Goal: Download file/media

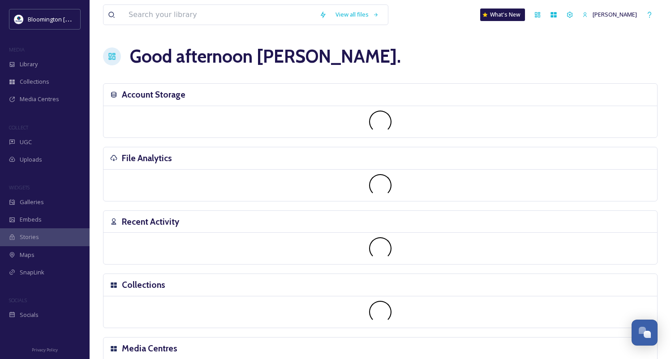
scroll to position [2355, 0]
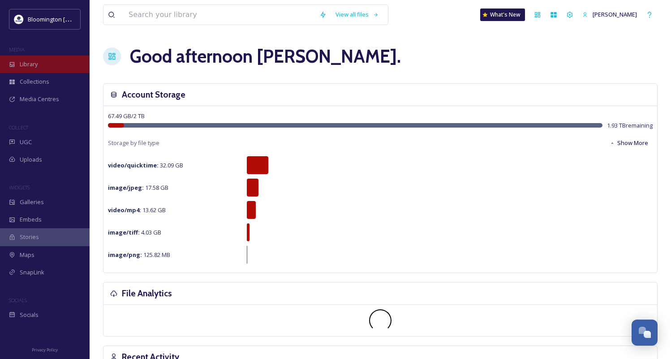
click at [36, 64] on span "Library" at bounding box center [29, 64] width 18 height 9
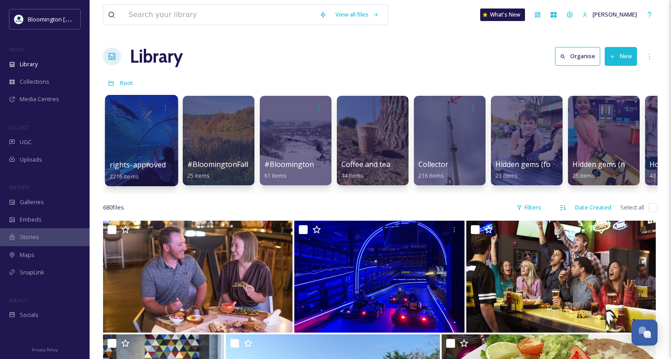
click at [141, 135] on div at bounding box center [141, 140] width 73 height 91
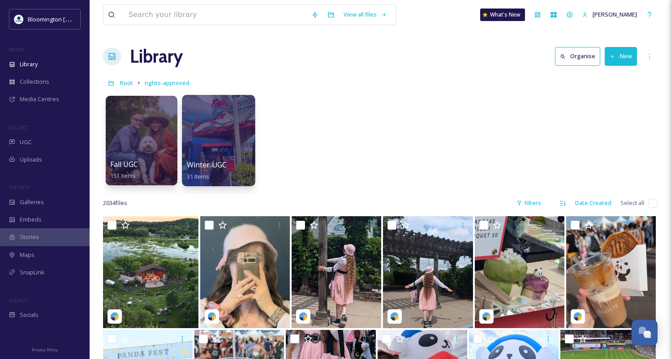
click at [215, 151] on div at bounding box center [218, 140] width 73 height 91
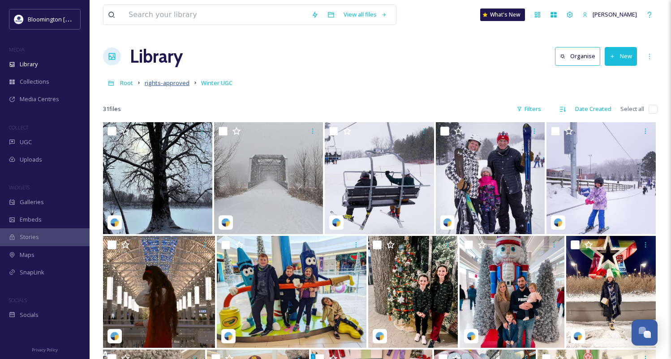
click at [158, 84] on span "rights-approved" at bounding box center [167, 83] width 45 height 8
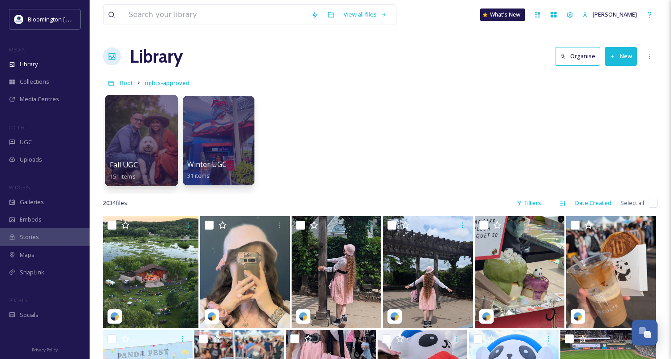
click at [135, 138] on div at bounding box center [141, 140] width 73 height 91
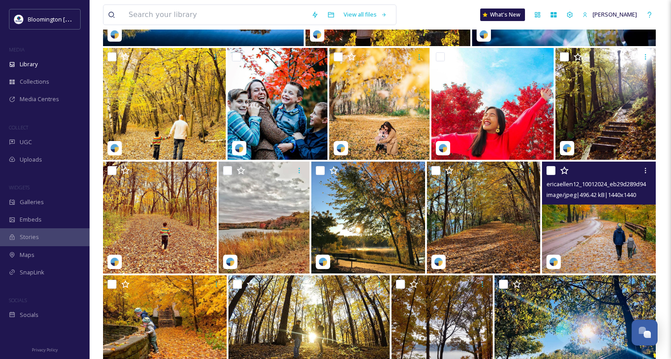
scroll to position [3375, 0]
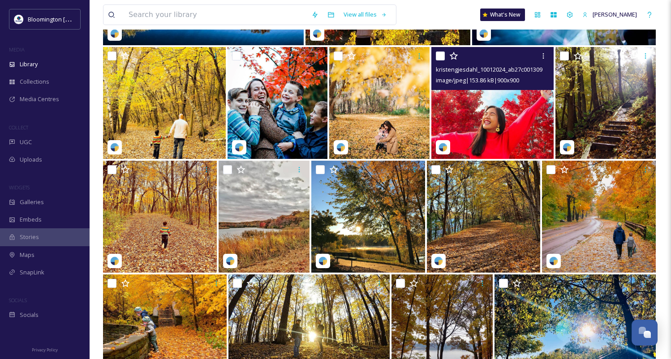
click at [498, 117] on img at bounding box center [492, 103] width 123 height 112
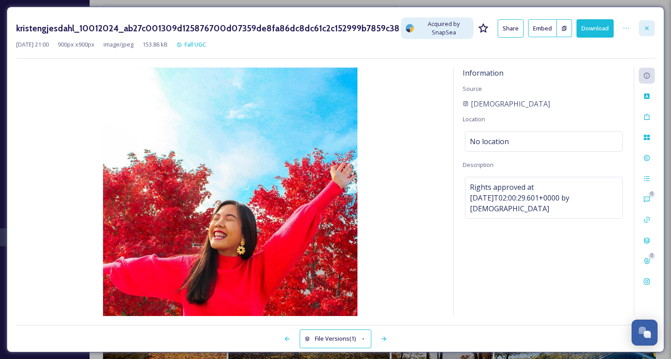
click at [645, 32] on div at bounding box center [647, 28] width 16 height 16
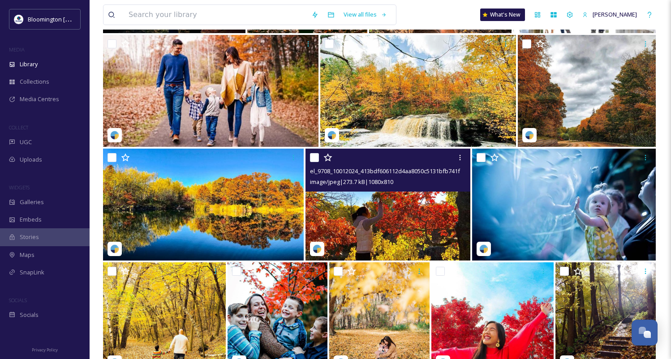
scroll to position [3160, 0]
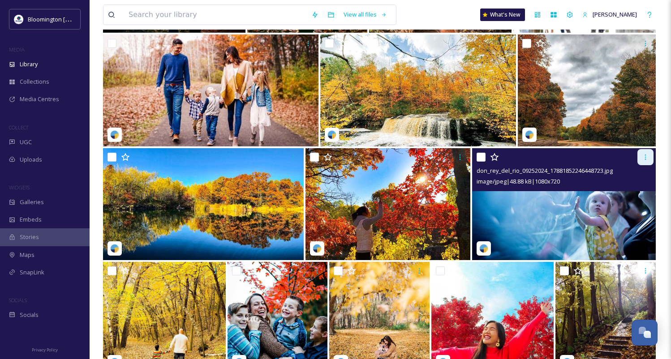
click at [643, 159] on icon at bounding box center [645, 157] width 7 height 7
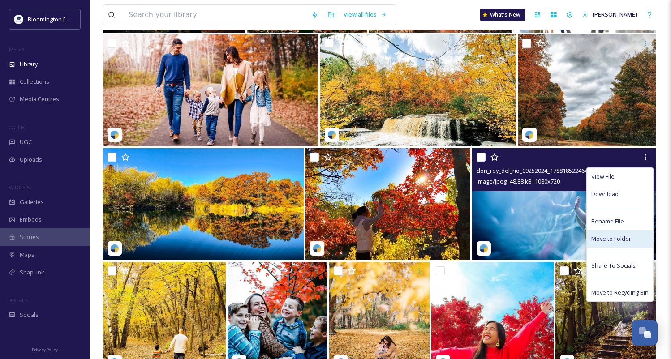
click at [616, 239] on span "Move to Folder" at bounding box center [611, 239] width 40 height 9
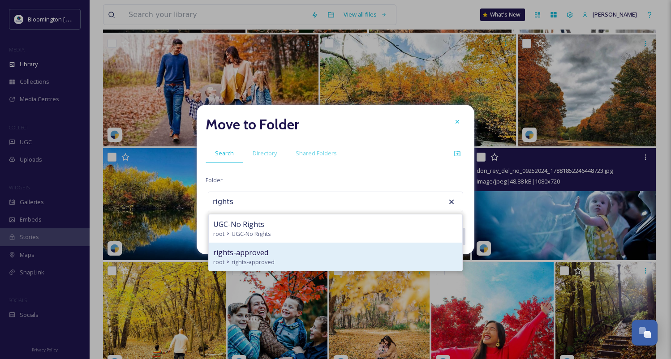
click at [263, 252] on span "rights-approved" at bounding box center [240, 252] width 55 height 11
type input "rights-approved"
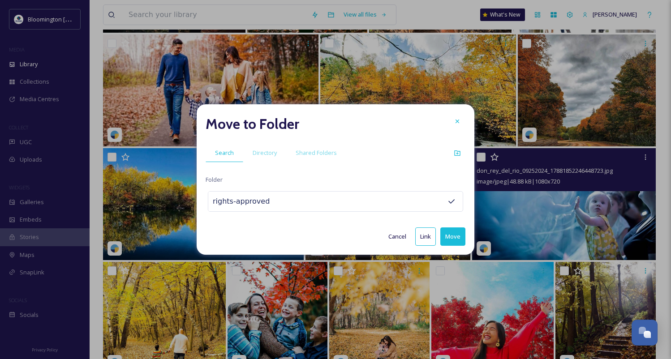
click at [453, 237] on button "Move" at bounding box center [452, 237] width 25 height 18
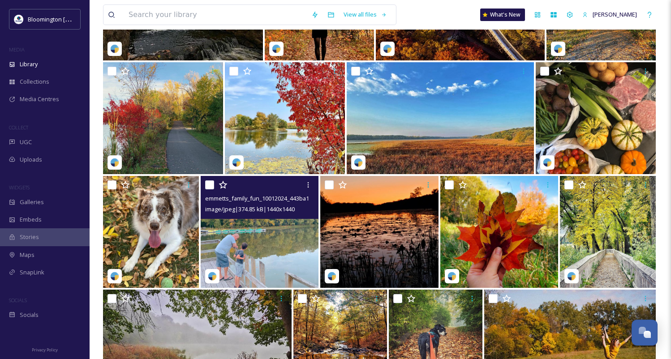
scroll to position [2221, 0]
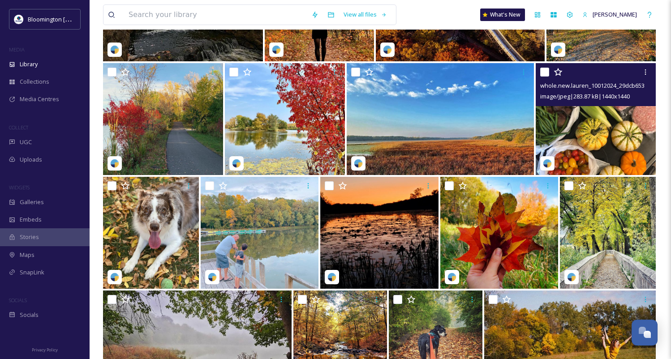
click at [595, 130] on img at bounding box center [596, 119] width 120 height 112
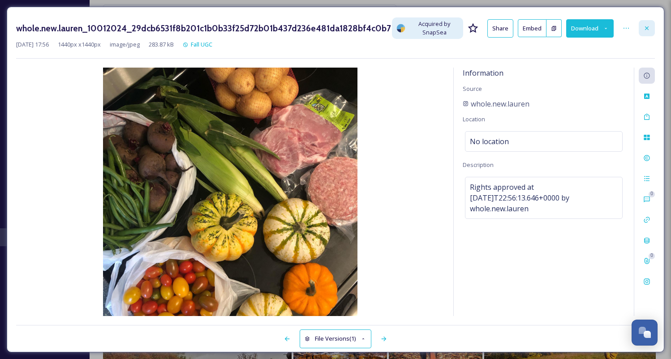
click at [645, 28] on icon at bounding box center [646, 28] width 7 height 7
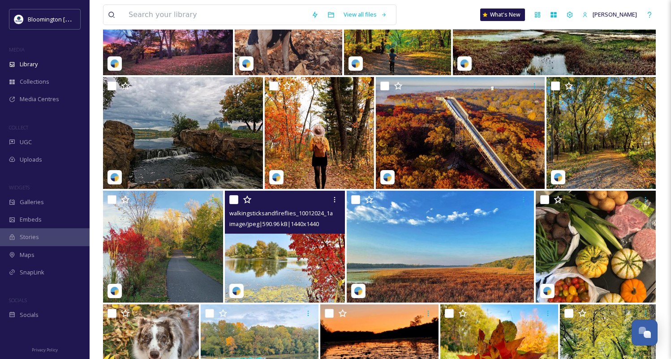
scroll to position [2089, 0]
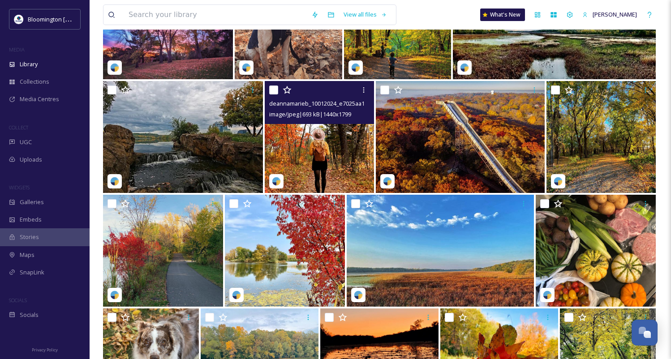
click at [320, 153] on img at bounding box center [319, 137] width 109 height 112
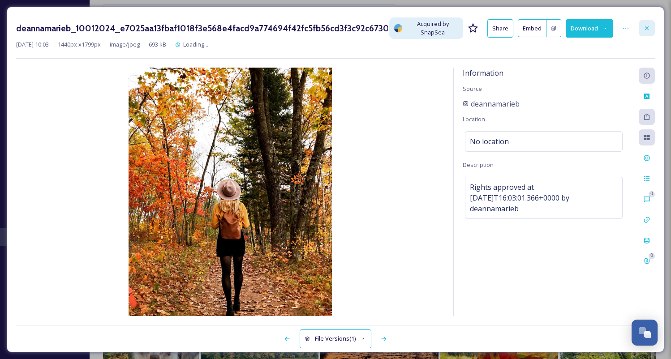
click at [642, 31] on div at bounding box center [647, 28] width 16 height 16
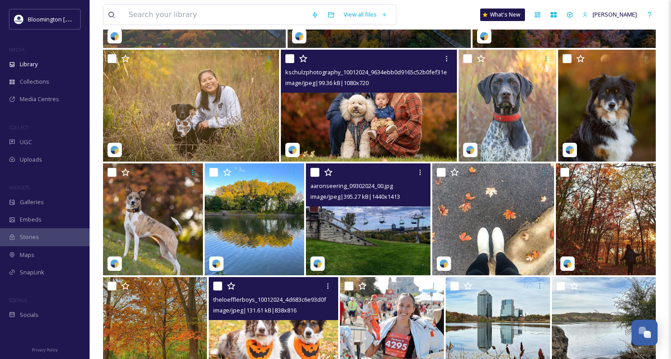
scroll to position [415, 0]
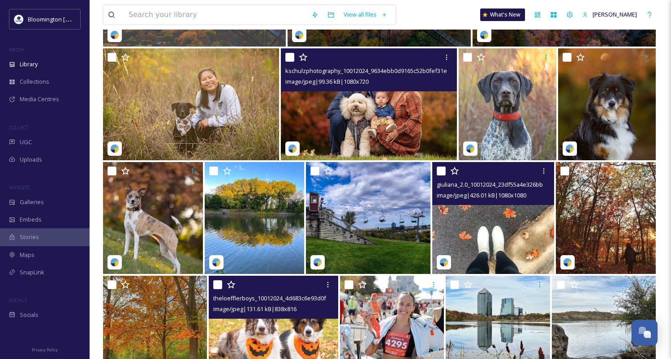
click at [472, 244] on img at bounding box center [493, 218] width 122 height 112
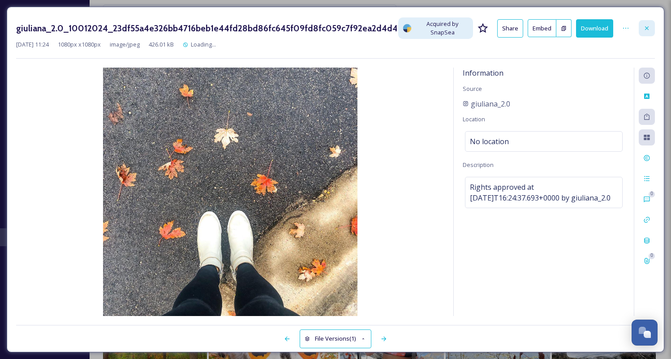
click at [649, 27] on icon at bounding box center [646, 28] width 7 height 7
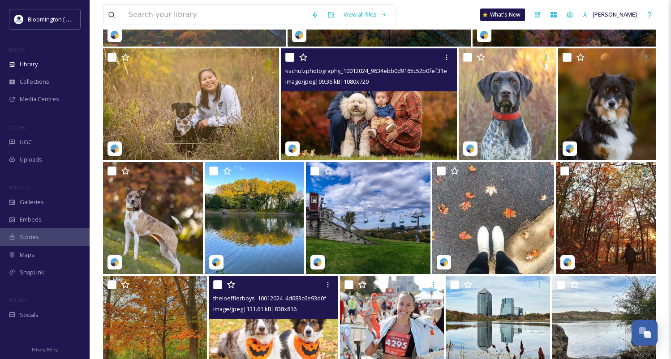
scroll to position [407, 0]
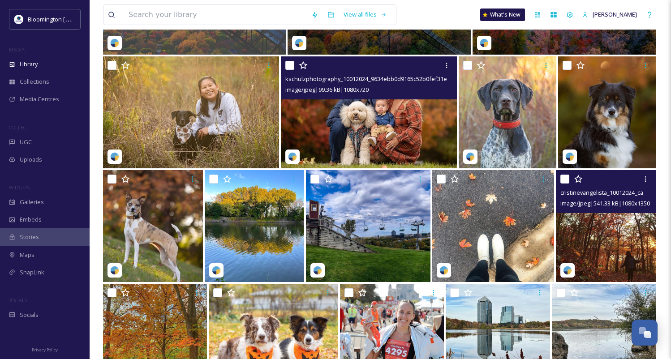
click at [612, 250] on img at bounding box center [606, 226] width 100 height 112
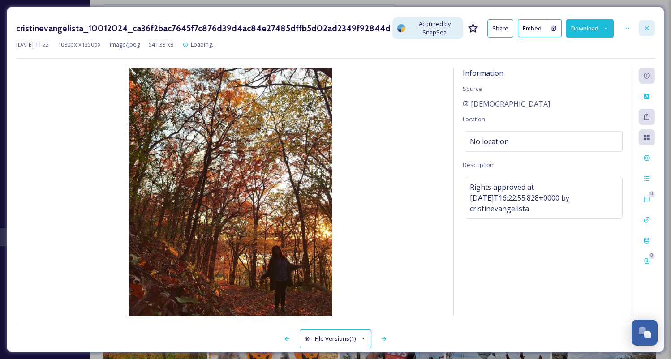
click at [644, 27] on icon at bounding box center [646, 28] width 7 height 7
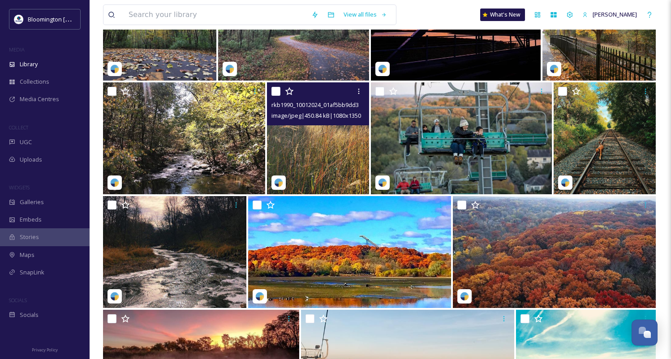
scroll to position [3916, 0]
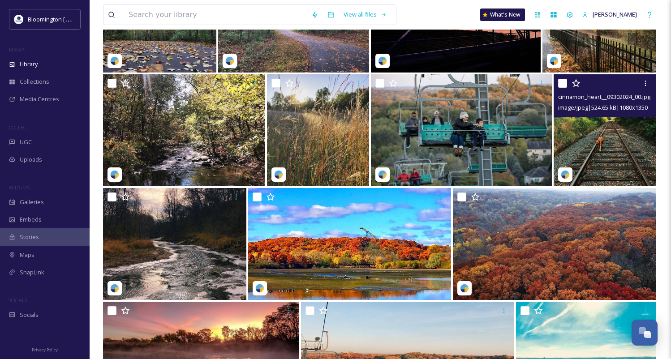
click at [606, 145] on img at bounding box center [605, 130] width 102 height 112
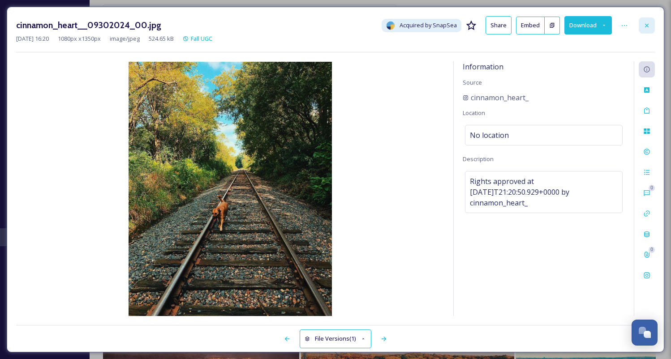
click at [645, 27] on icon at bounding box center [646, 25] width 7 height 7
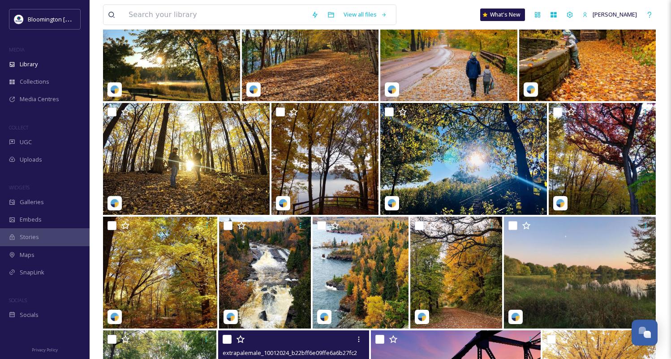
scroll to position [3495, 0]
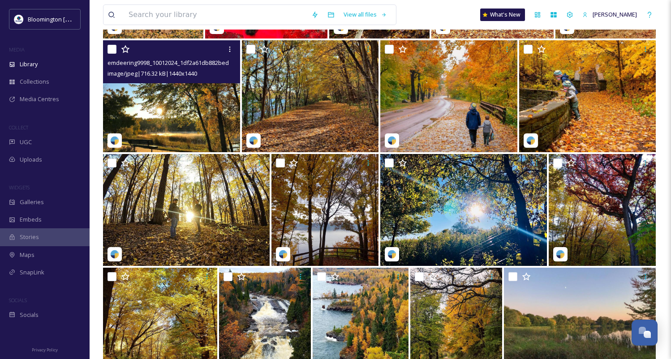
click at [181, 112] on img at bounding box center [171, 96] width 137 height 112
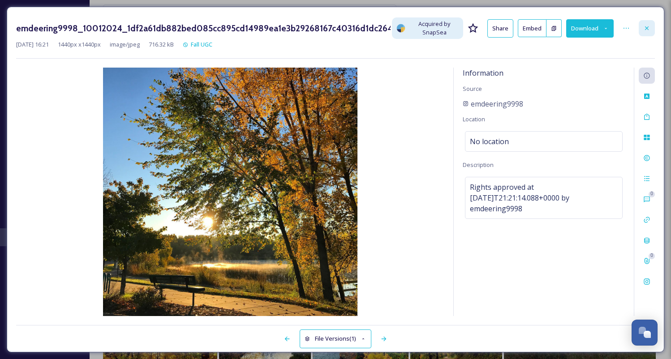
click at [647, 28] on icon at bounding box center [646, 28] width 7 height 7
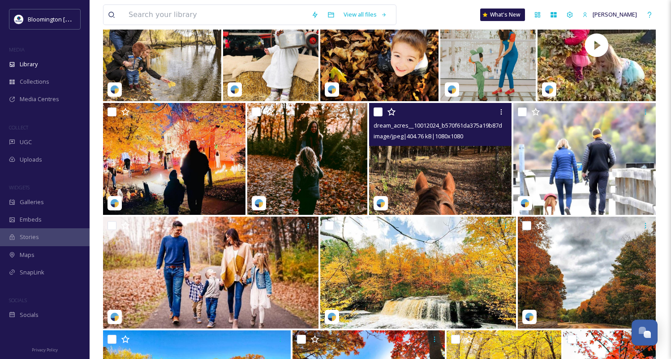
scroll to position [2975, 0]
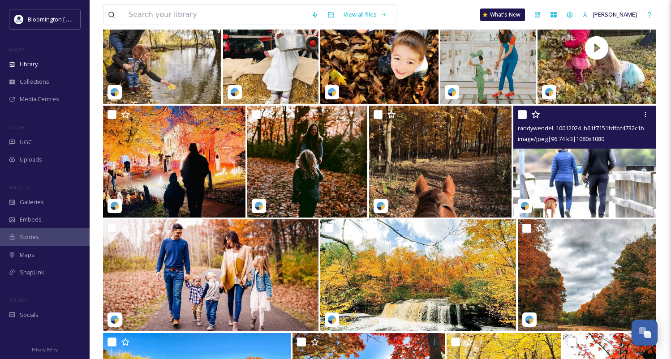
click at [570, 183] on img at bounding box center [584, 162] width 142 height 112
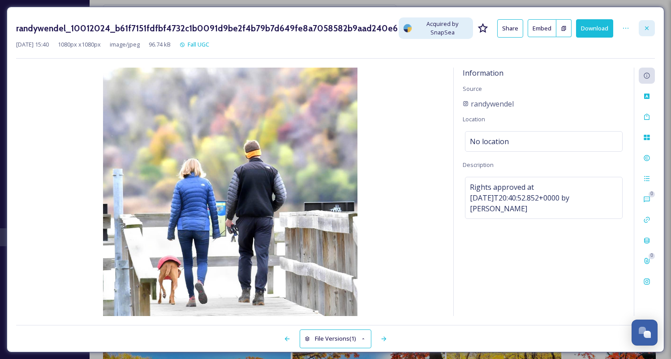
click at [643, 32] on div at bounding box center [647, 28] width 16 height 16
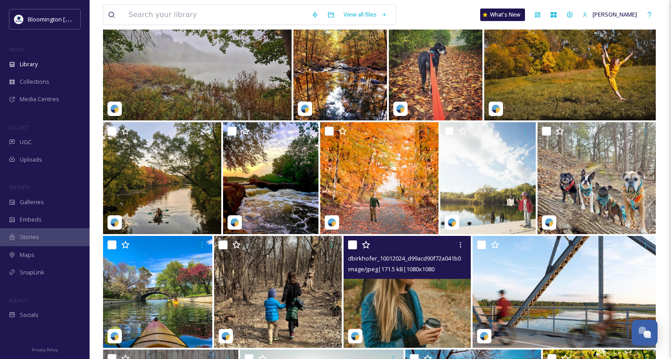
scroll to position [2504, 0]
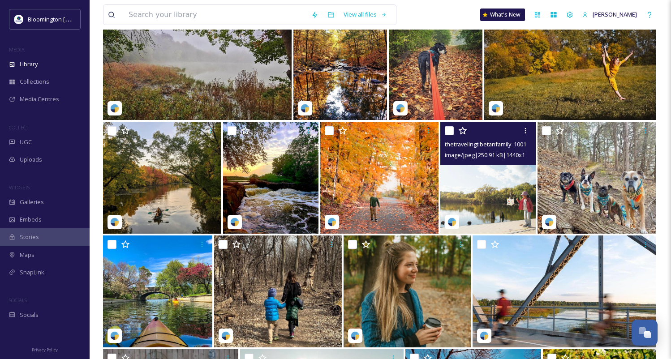
click at [511, 182] on img at bounding box center [488, 178] width 96 height 112
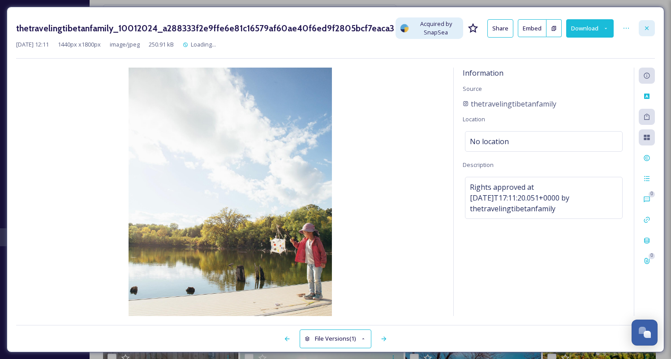
click at [644, 33] on div at bounding box center [647, 28] width 16 height 16
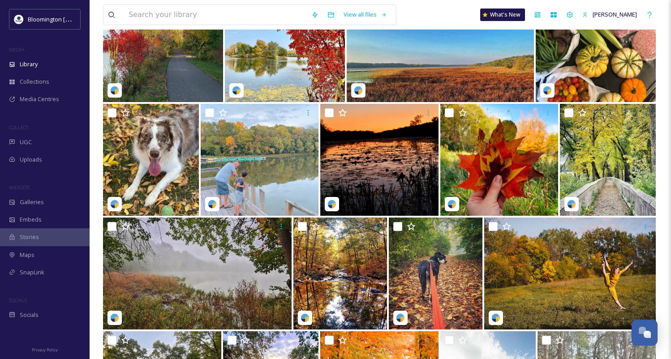
scroll to position [2295, 0]
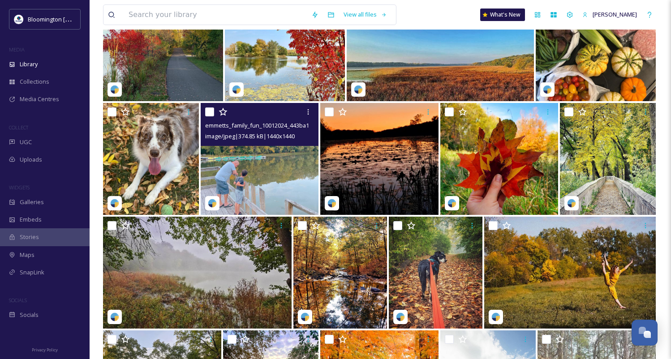
click at [260, 163] on img at bounding box center [260, 159] width 118 height 112
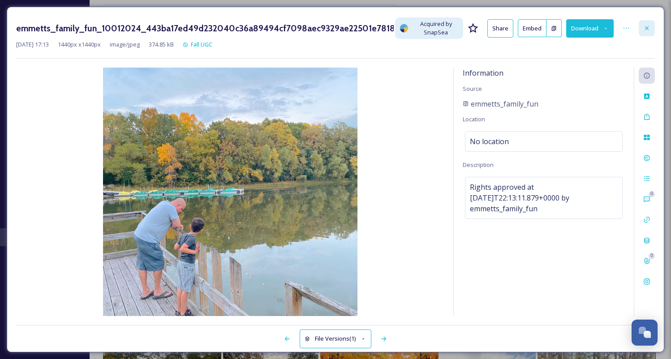
click at [646, 28] on icon at bounding box center [647, 28] width 4 height 4
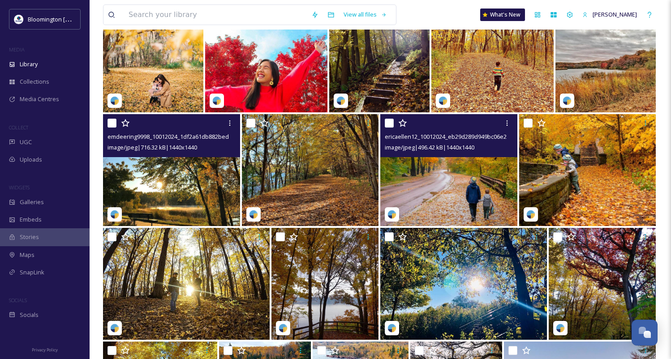
scroll to position [3425, 0]
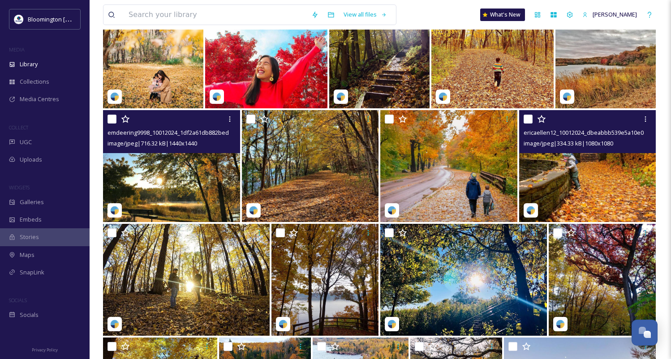
click at [573, 183] on img at bounding box center [587, 166] width 137 height 112
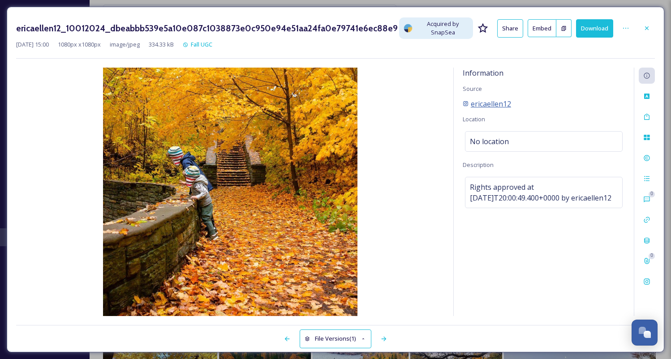
click at [499, 103] on span "ericaellen12" at bounding box center [491, 104] width 40 height 11
click at [645, 30] on icon at bounding box center [646, 28] width 7 height 7
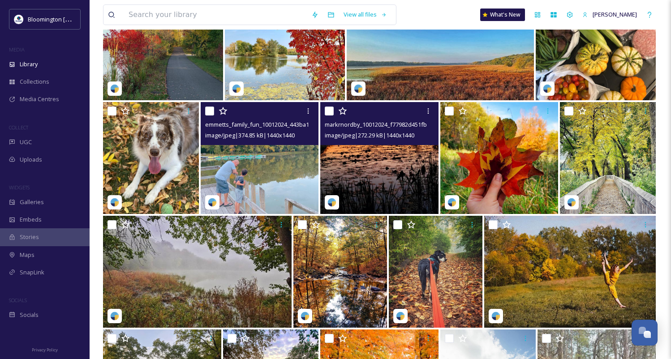
scroll to position [2292, 0]
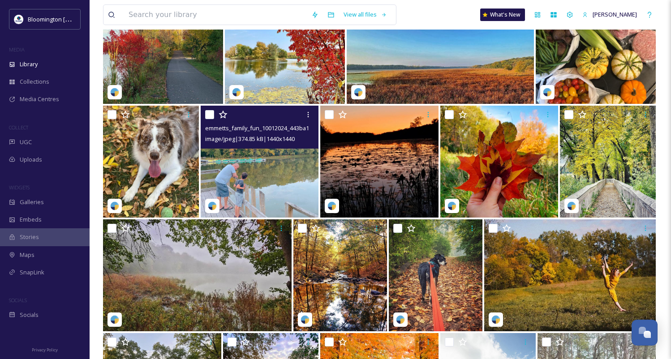
click at [284, 173] on img at bounding box center [260, 162] width 118 height 112
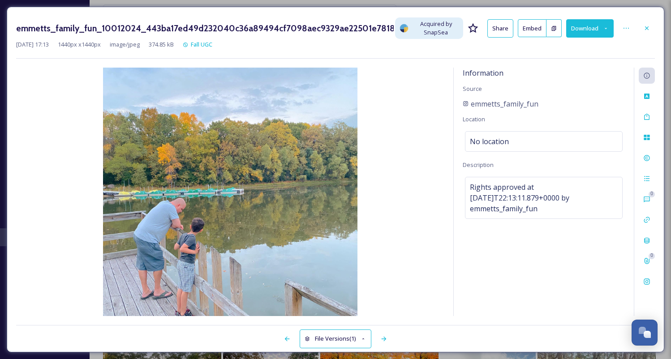
click at [583, 28] on button "Download" at bounding box center [589, 28] width 47 height 18
click at [648, 28] on icon at bounding box center [646, 28] width 7 height 7
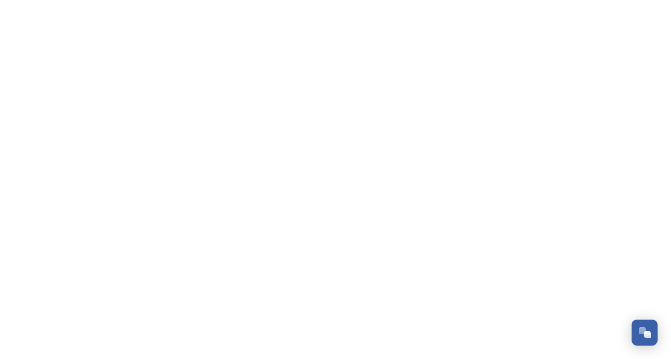
scroll to position [2354, 0]
